Goal: Task Accomplishment & Management: Complete application form

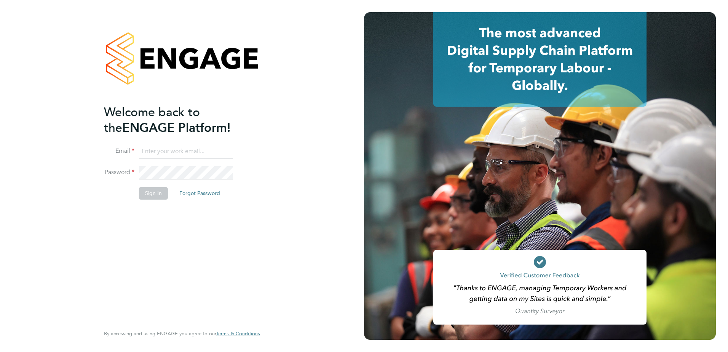
type input "[PERSON_NAME][EMAIL_ADDRESS][DOMAIN_NAME]"
click at [150, 195] on button "Sign In" at bounding box center [153, 193] width 29 height 12
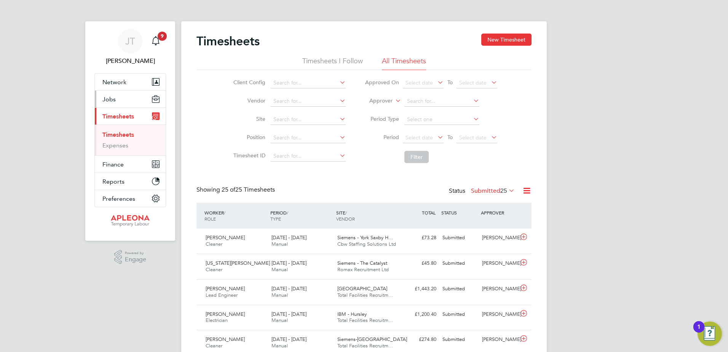
click at [114, 97] on span "Jobs" at bounding box center [108, 99] width 13 height 7
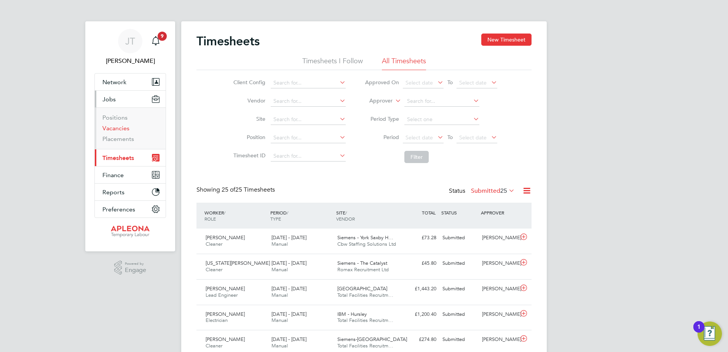
click at [115, 128] on link "Vacancies" at bounding box center [115, 128] width 27 height 7
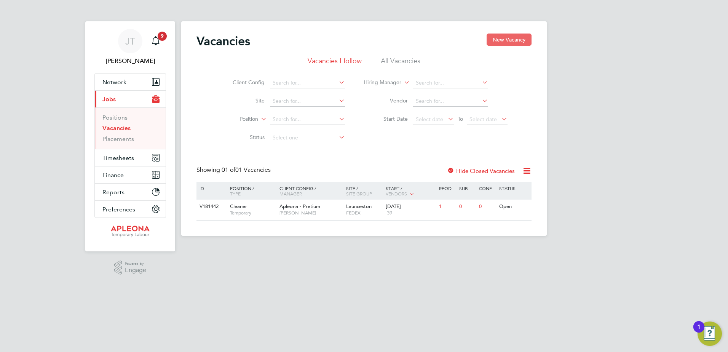
click at [502, 38] on button "New Vacancy" at bounding box center [509, 40] width 45 height 12
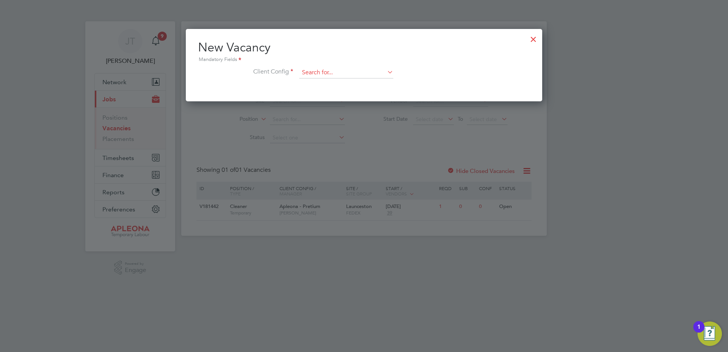
click at [315, 70] on input at bounding box center [346, 72] width 94 height 11
click at [317, 83] on li "Apleona - Pretium" at bounding box center [346, 83] width 95 height 10
type input "Apleona - Pretium"
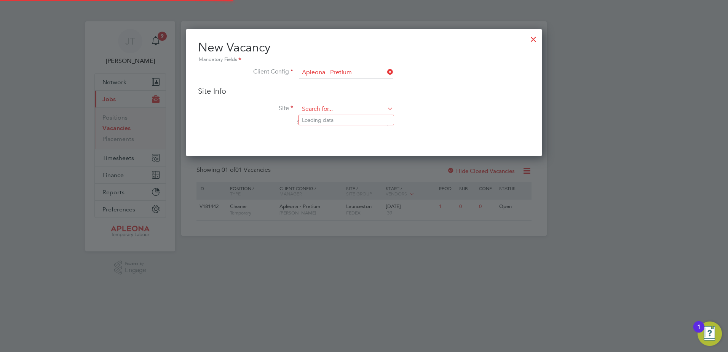
click at [310, 104] on input at bounding box center [346, 109] width 94 height 11
click at [309, 117] on li "NGN [PERSON_NAME][GEOGRAPHIC_DATA]" at bounding box center [346, 120] width 95 height 10
type input "NGN [PERSON_NAME][GEOGRAPHIC_DATA]"
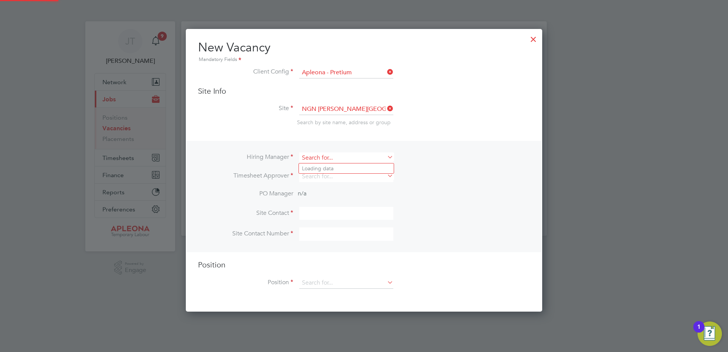
click at [308, 154] on input at bounding box center [346, 157] width 94 height 11
click at [315, 168] on li "[PERSON_NAME]" at bounding box center [346, 168] width 95 height 10
type input "[PERSON_NAME]"
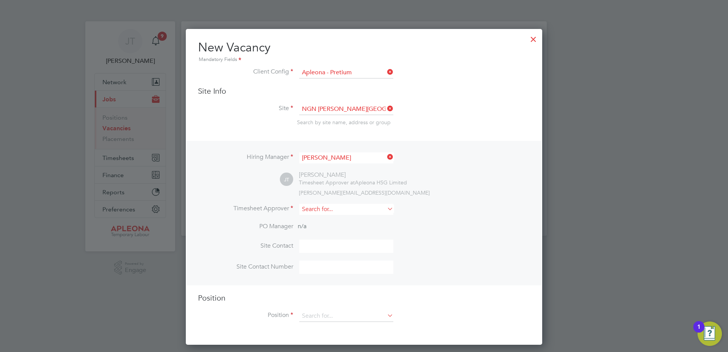
click at [313, 208] on input at bounding box center [346, 209] width 94 height 11
click at [316, 222] on li "[PERSON_NAME]" at bounding box center [346, 220] width 95 height 10
type input "[PERSON_NAME]"
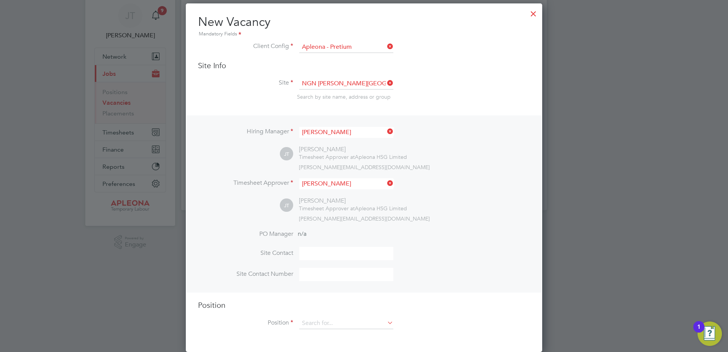
click at [309, 313] on div "Position Position" at bounding box center [364, 318] width 332 height 37
click at [310, 322] on input at bounding box center [346, 323] width 94 height 11
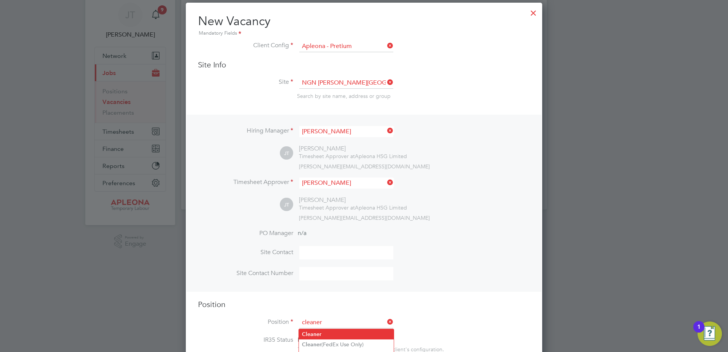
click at [318, 335] on b "Cleaner" at bounding box center [311, 334] width 19 height 6
type input "Cleaner"
type textarea "Lor Ipsumdol Sitametco adip el seddo eiu tem incididu ut labore, etdolore mag a…"
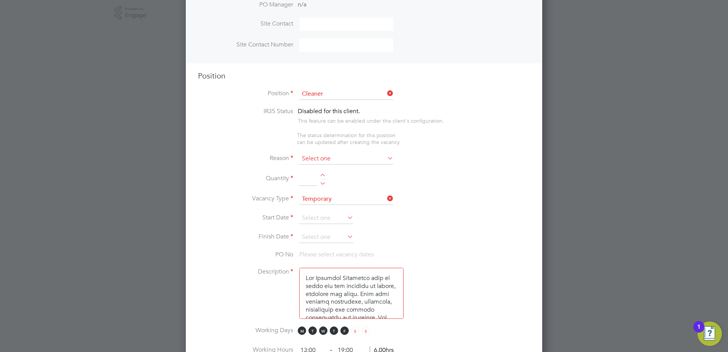
click at [310, 157] on input at bounding box center [346, 158] width 94 height 11
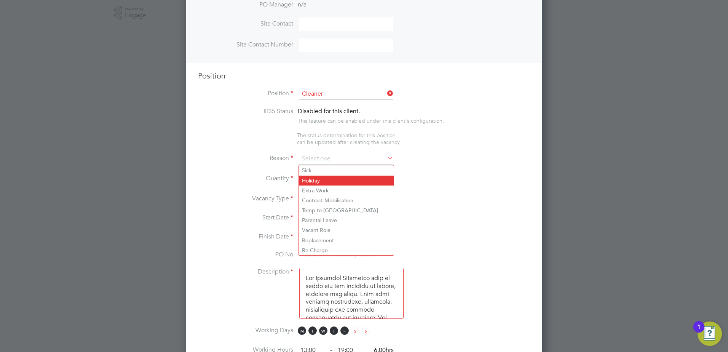
click at [313, 179] on li "Holiday" at bounding box center [346, 181] width 95 height 10
type input "Holiday"
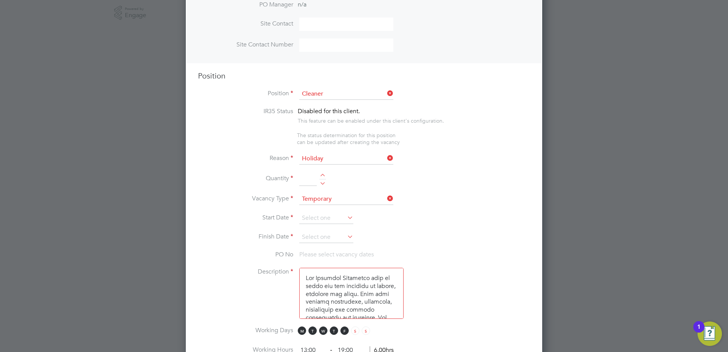
click at [323, 176] on div at bounding box center [323, 176] width 6 height 5
type input "1"
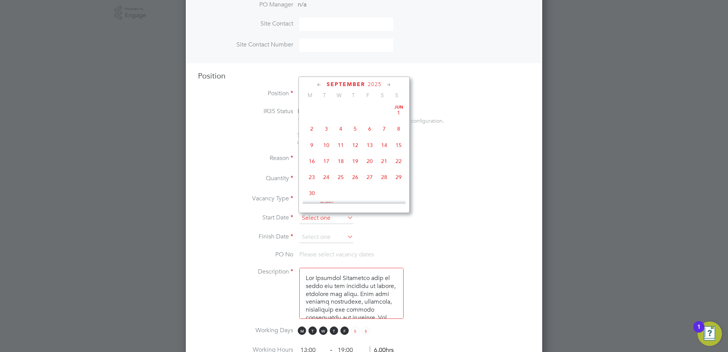
click at [336, 219] on input at bounding box center [326, 218] width 54 height 11
click at [356, 160] on span "2" at bounding box center [355, 153] width 14 height 14
type input "[DATE]"
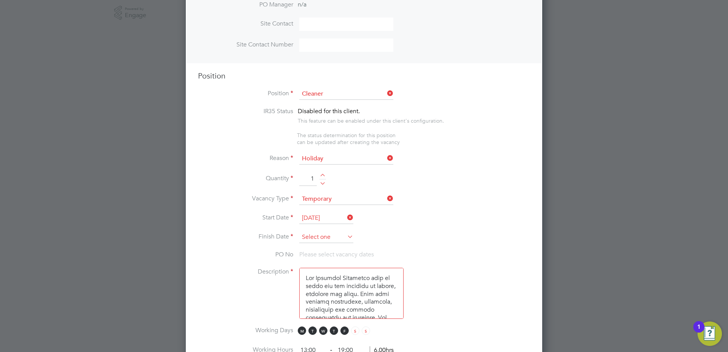
click at [343, 237] on input at bounding box center [326, 237] width 54 height 11
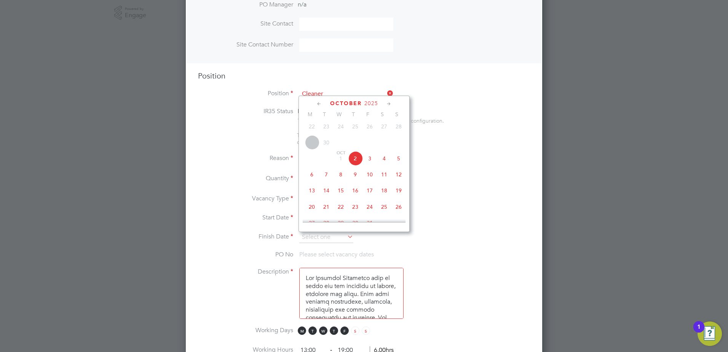
click at [356, 163] on span "2" at bounding box center [355, 158] width 14 height 14
type input "[DATE]"
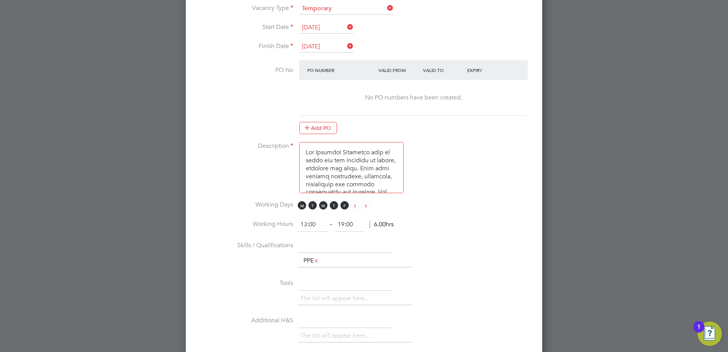
click at [345, 222] on input "19:00" at bounding box center [349, 225] width 29 height 14
type input "18:00"
click at [425, 227] on li "Working Hours 13:00 ‐ 18:00 5.00hrs" at bounding box center [364, 228] width 332 height 21
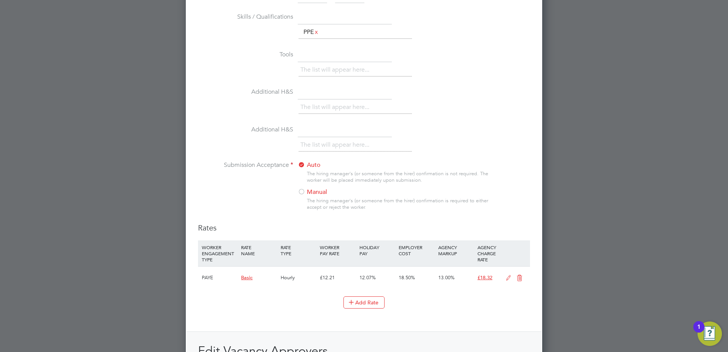
click at [301, 190] on div at bounding box center [302, 193] width 8 height 8
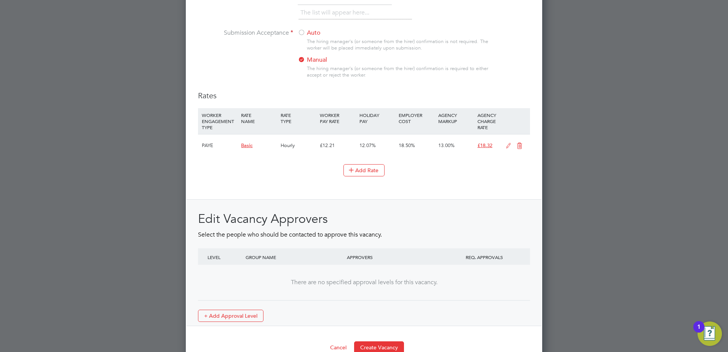
scroll to position [823, 0]
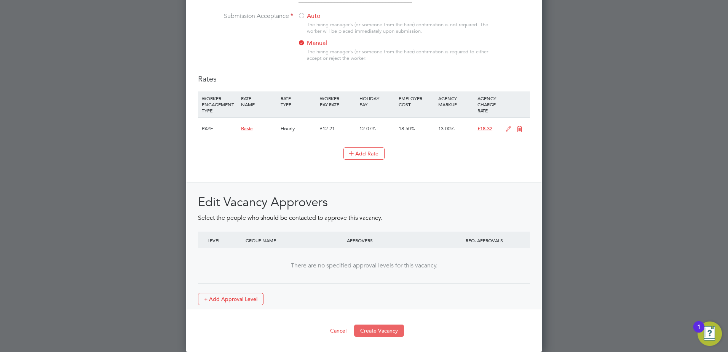
click at [382, 331] on button "Create Vacancy" at bounding box center [379, 331] width 50 height 12
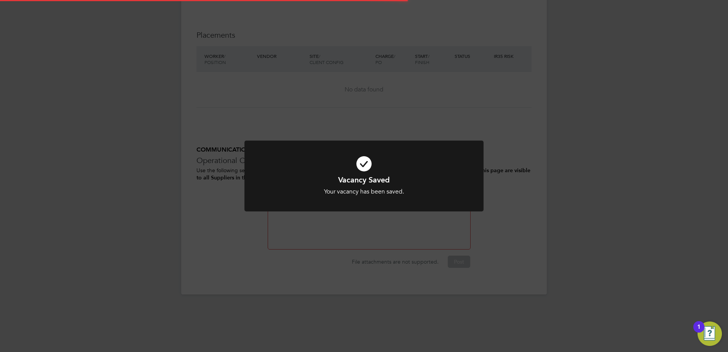
scroll to position [4, 4]
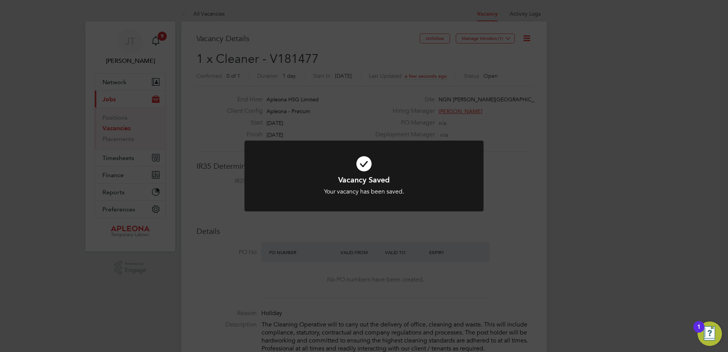
drag, startPoint x: 505, startPoint y: 110, endPoint x: 496, endPoint y: 64, distance: 47.7
click at [504, 109] on div "Vacancy Saved Your vacancy has been saved. Cancel Okay" at bounding box center [364, 176] width 728 height 352
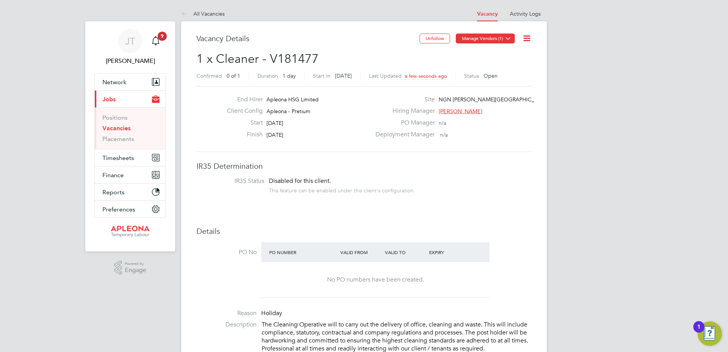
click at [508, 38] on icon at bounding box center [508, 38] width 6 height 6
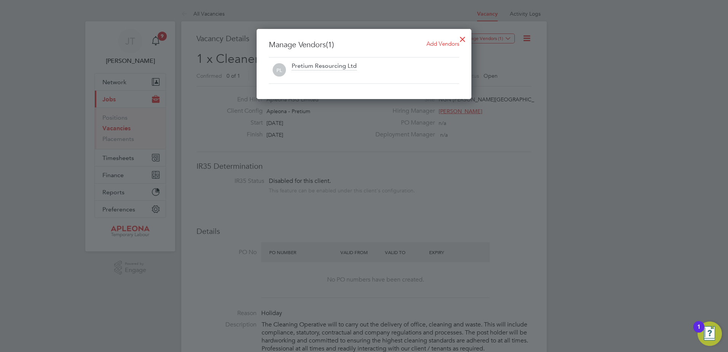
click at [448, 45] on span "Add Vendors" at bounding box center [443, 43] width 33 height 7
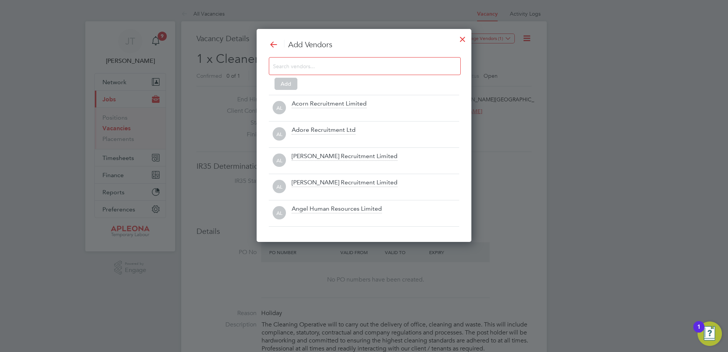
click at [297, 66] on input at bounding box center [358, 66] width 171 height 10
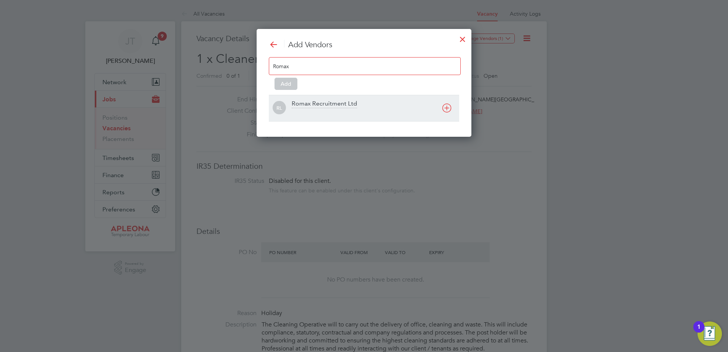
type input "Romax"
click at [317, 102] on div "Romax Recruitment Ltd" at bounding box center [325, 104] width 66 height 8
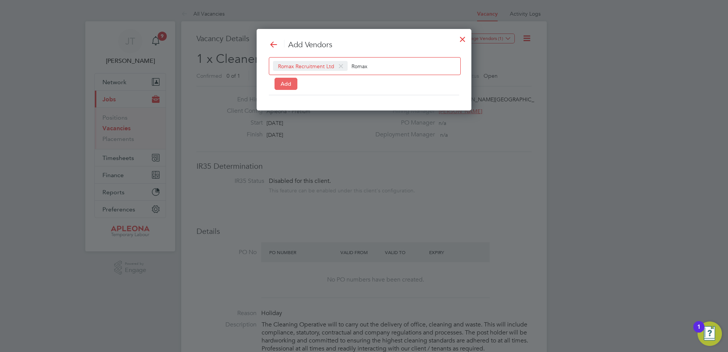
click at [285, 82] on button "Add" at bounding box center [286, 84] width 23 height 12
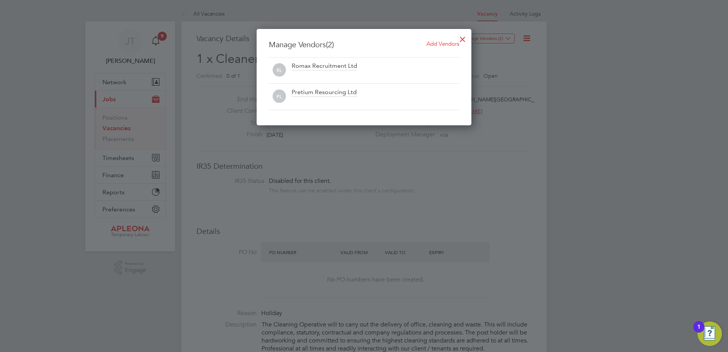
click at [460, 38] on div at bounding box center [463, 37] width 14 height 14
